Goal: Information Seeking & Learning: Check status

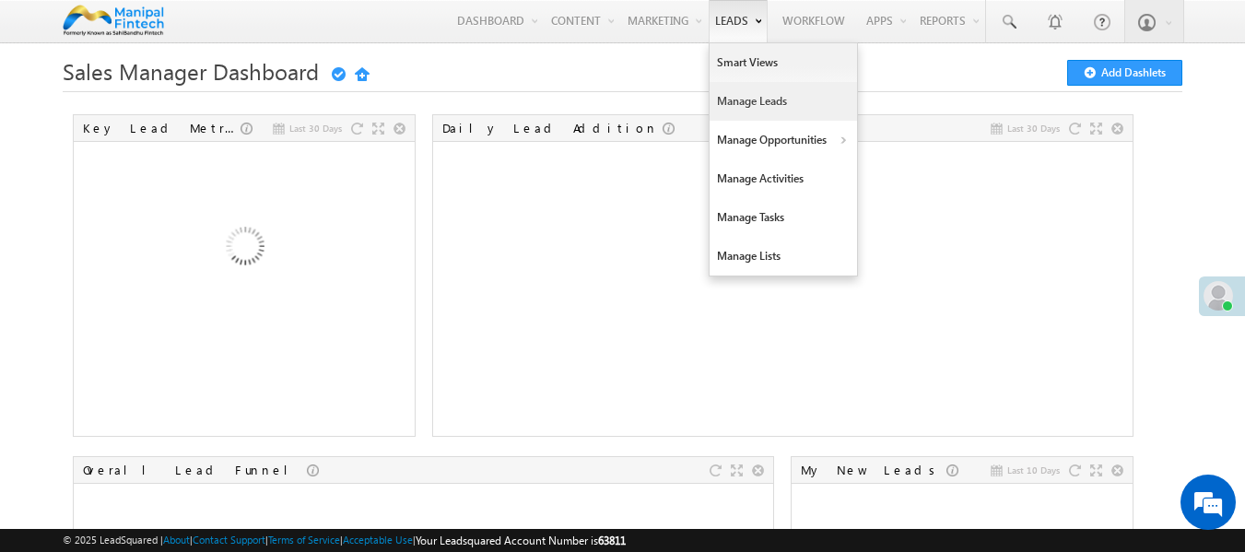
click at [756, 114] on link "Manage Leads" at bounding box center [782, 101] width 147 height 39
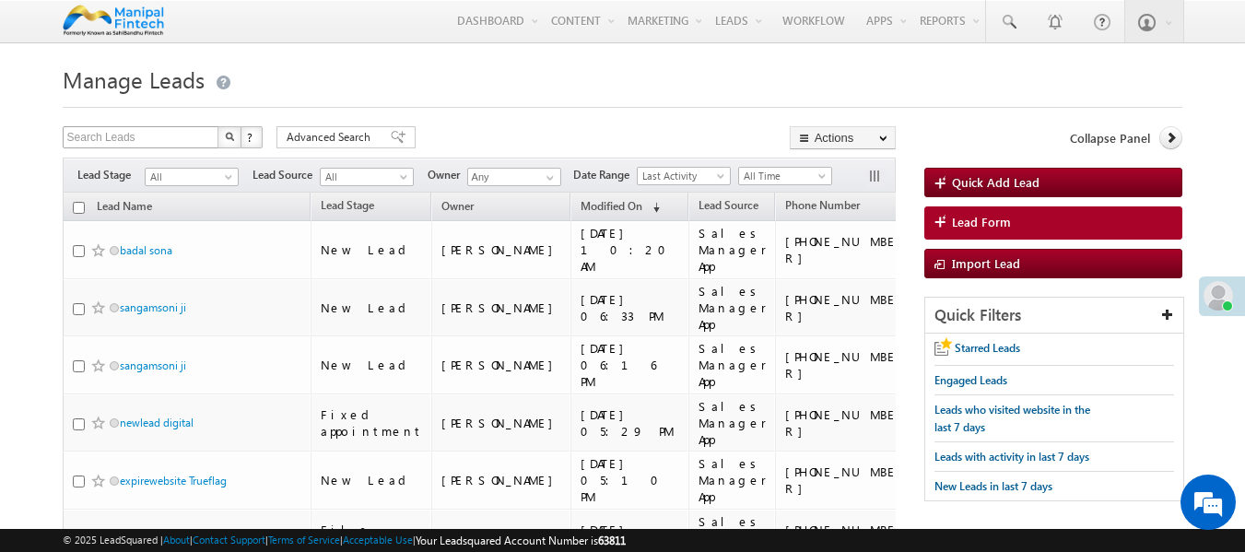
drag, startPoint x: 154, startPoint y: 125, endPoint x: 154, endPoint y: 137, distance: 12.0
click at [154, 137] on input "text" at bounding box center [142, 137] width 158 height 22
type input "Search Leads"
paste input "7317784419"
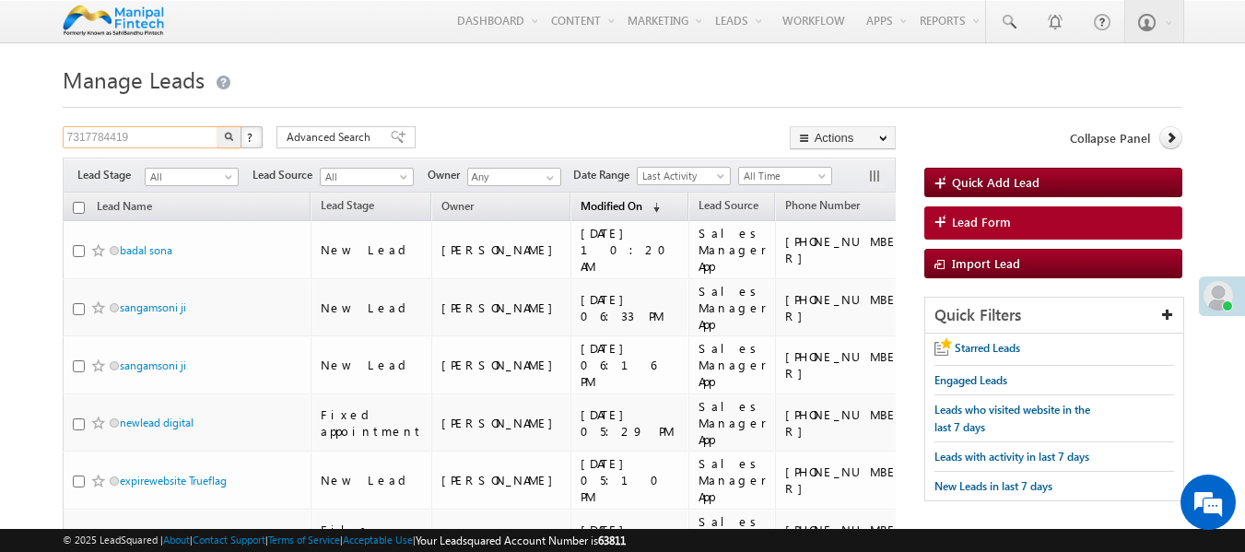
type input "7317784419"
click at [217, 126] on button "button" at bounding box center [229, 137] width 24 height 22
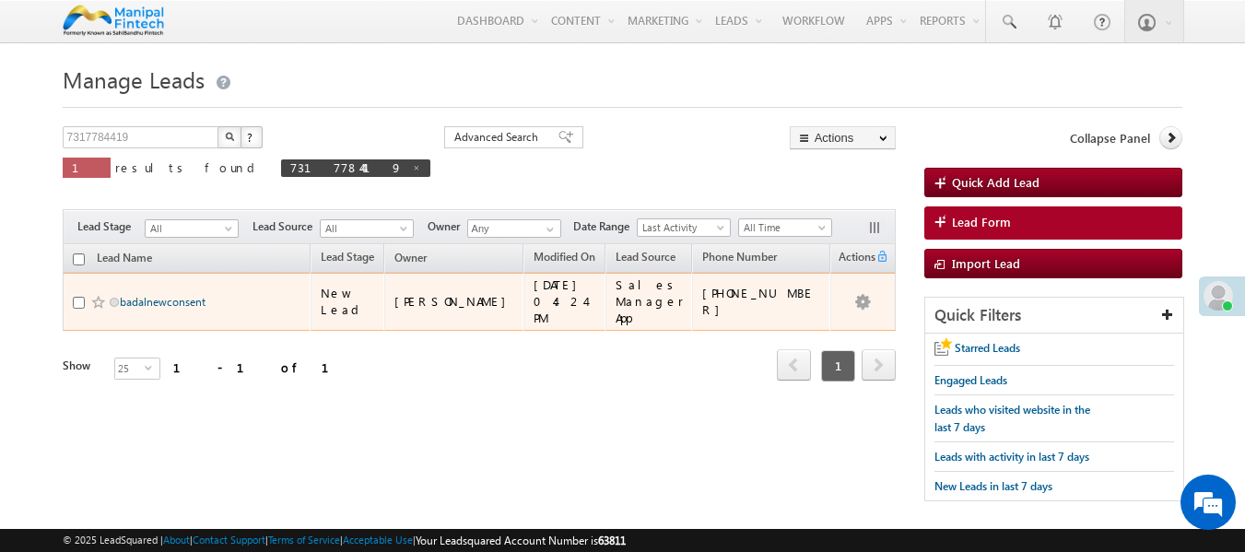
click at [184, 295] on link "badalnewconsent" at bounding box center [163, 302] width 86 height 14
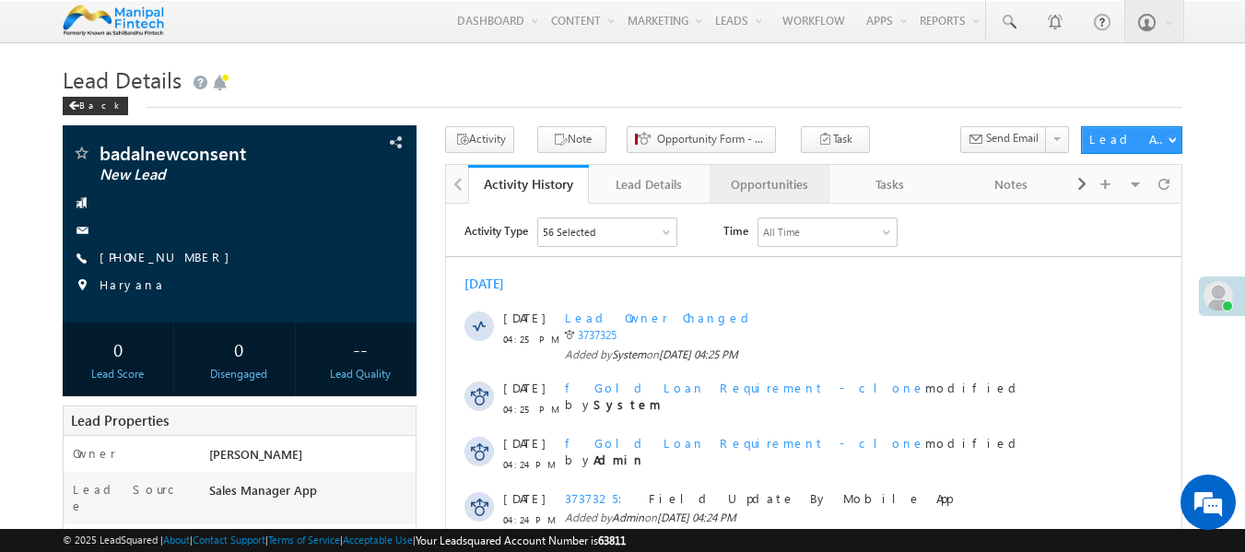
click at [798, 185] on div "Opportunities" at bounding box center [768, 184] width 89 height 22
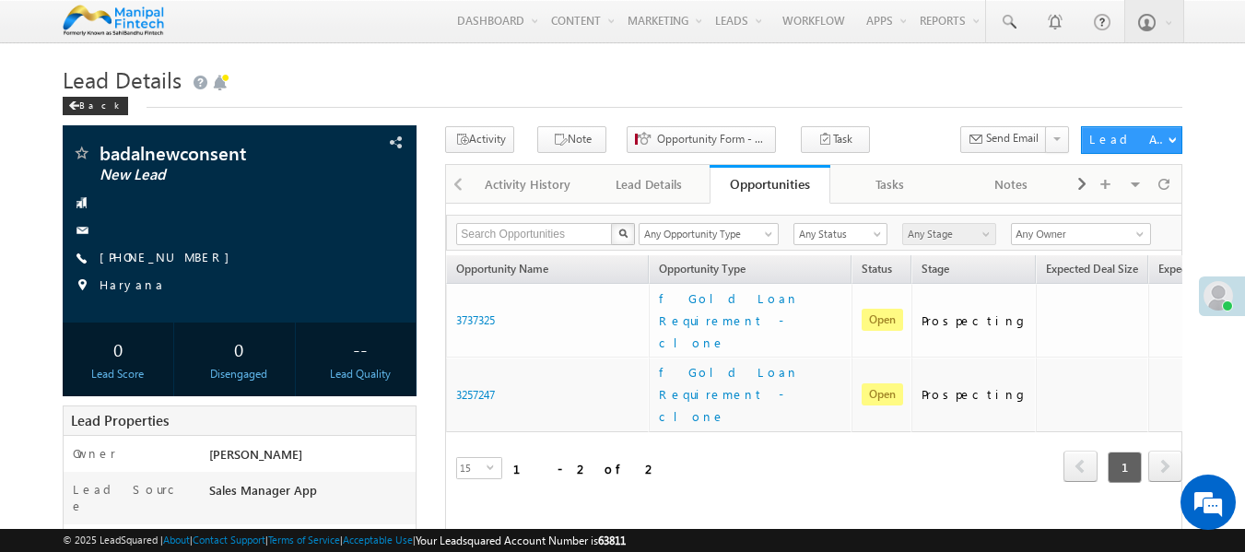
scroll to position [45, 0]
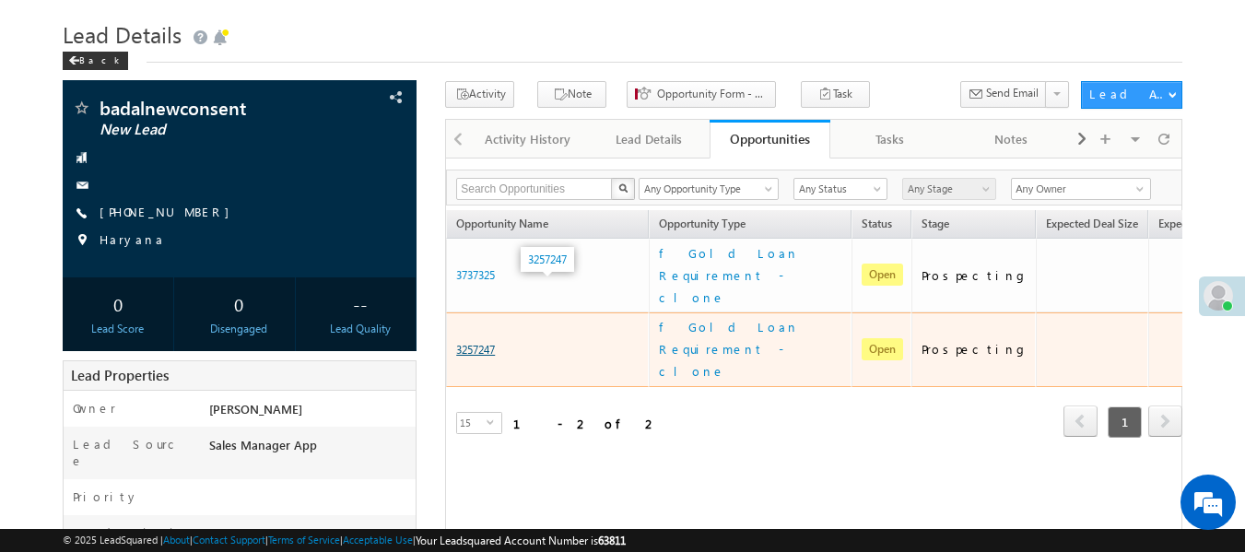
click at [471, 343] on link "3257247" at bounding box center [475, 350] width 39 height 14
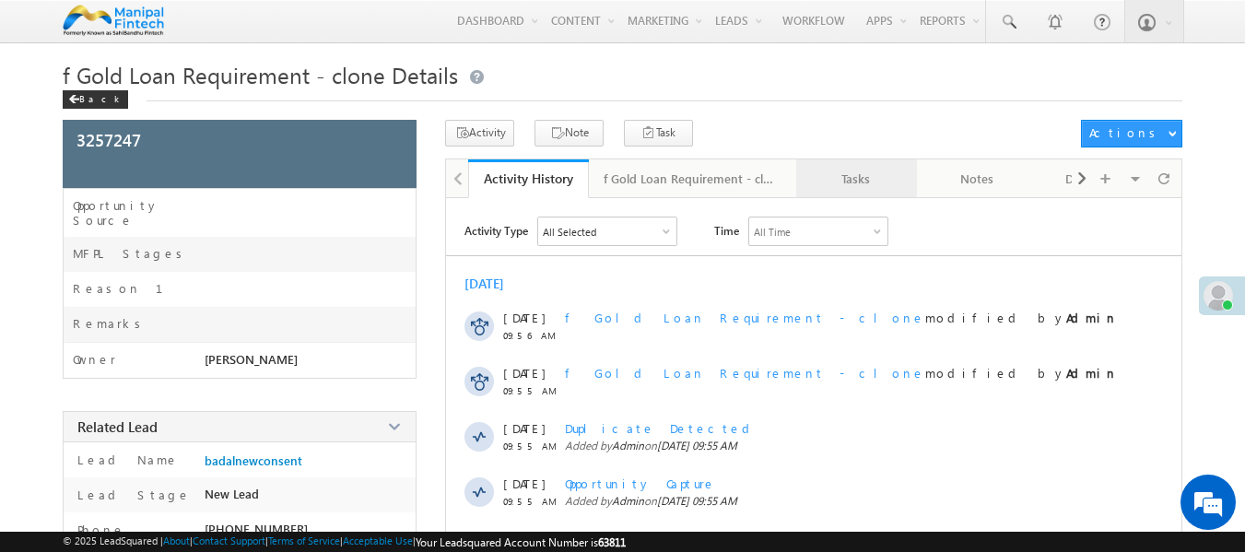
click at [854, 190] on div "Tasks" at bounding box center [855, 179] width 89 height 22
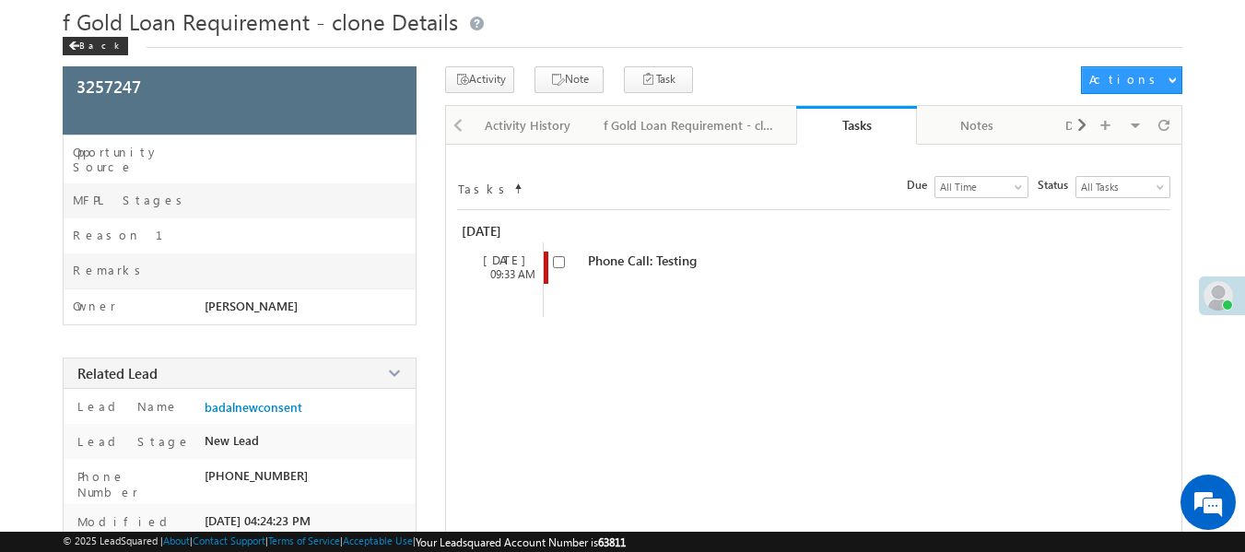
scroll to position [52, 0]
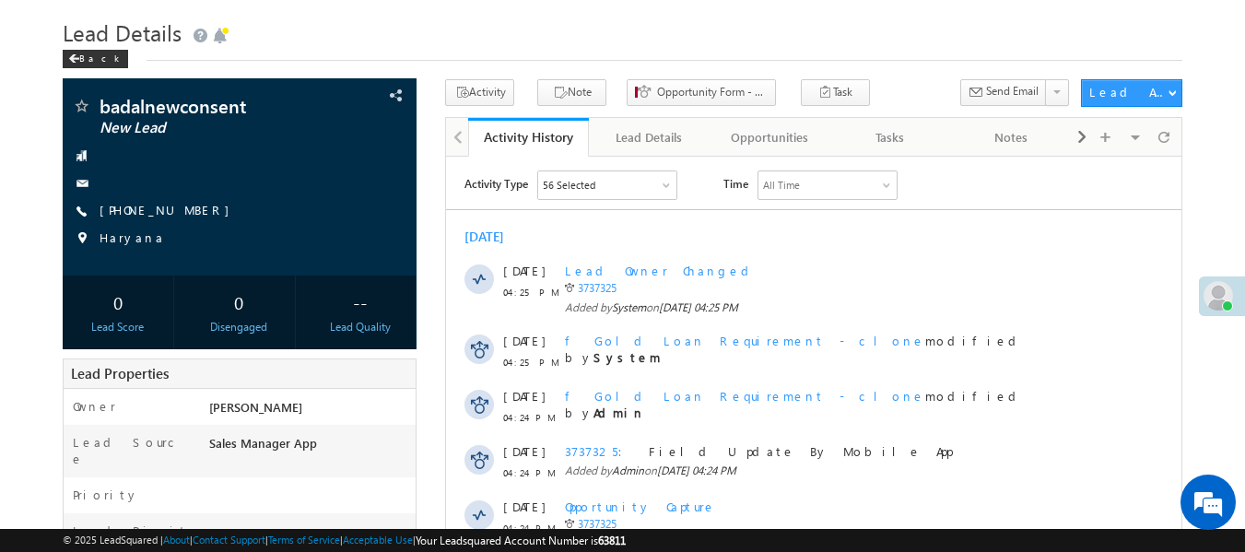
scroll to position [45, 0]
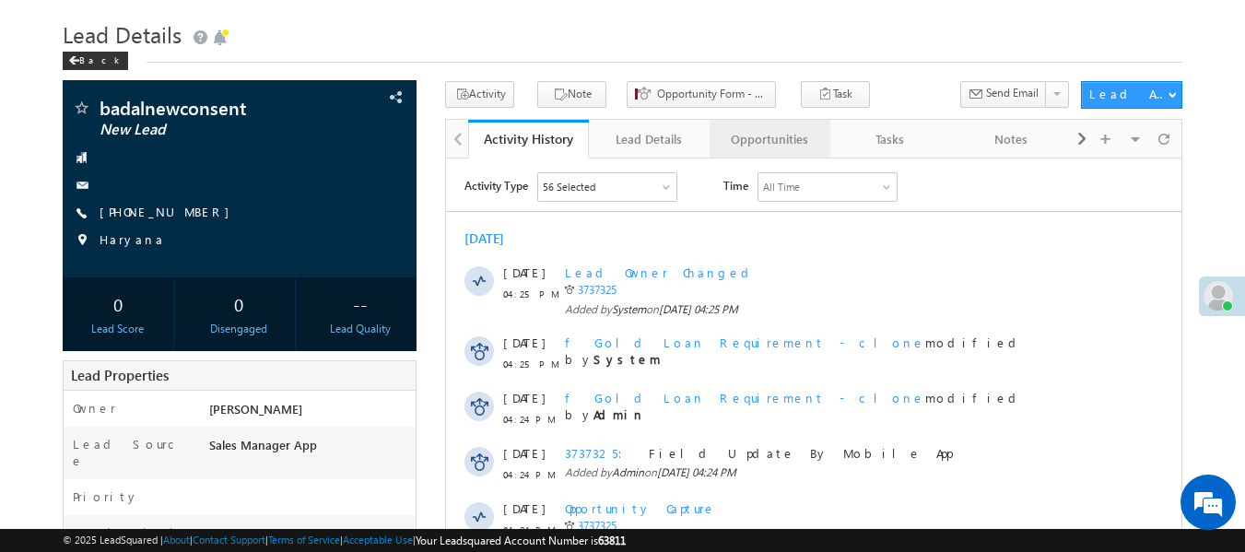
click at [783, 127] on link "Opportunities" at bounding box center [769, 139] width 121 height 39
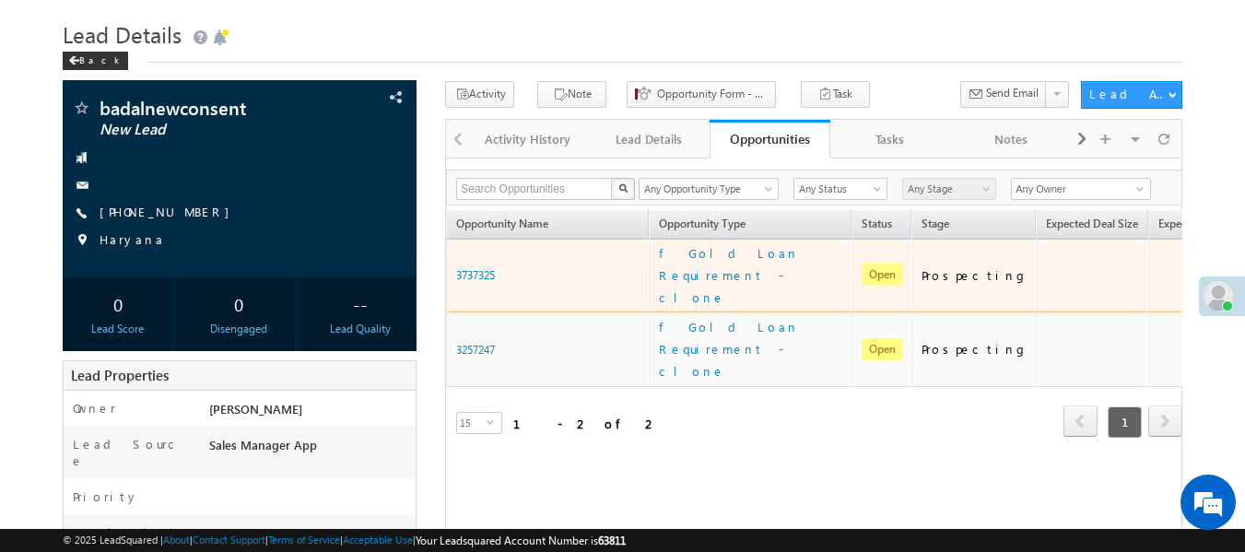
scroll to position [0, 0]
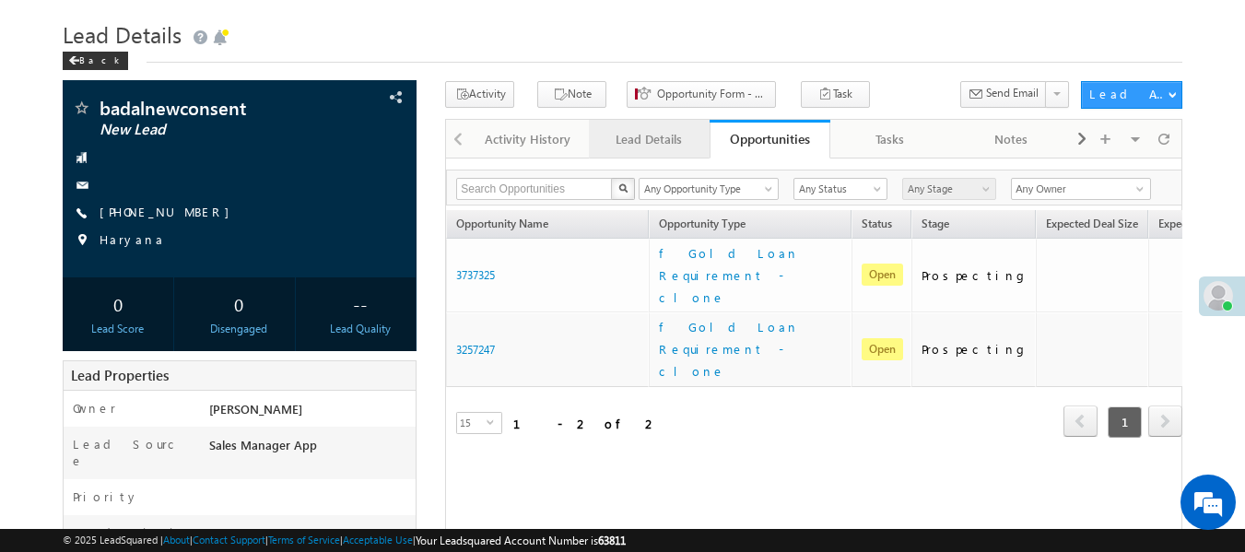
drag, startPoint x: 679, startPoint y: 123, endPoint x: 663, endPoint y: 134, distance: 19.2
click at [663, 134] on div "Lead Details" at bounding box center [648, 139] width 89 height 22
